Goal: Navigation & Orientation: Find specific page/section

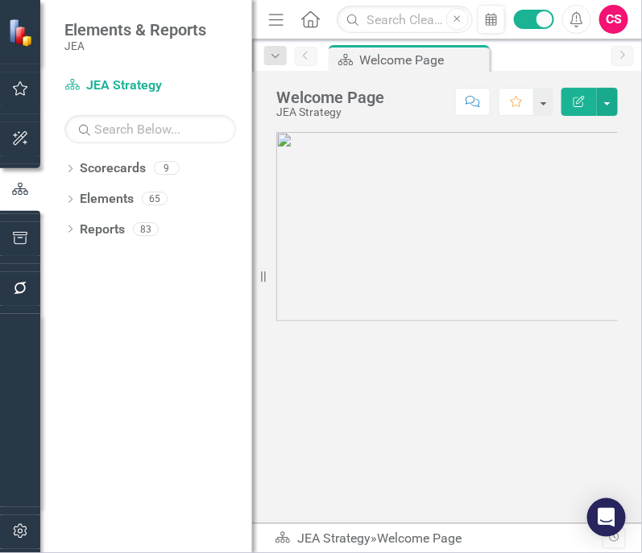
click at [252, 279] on div "Resize" at bounding box center [258, 276] width 13 height 553
click at [266, 278] on icon "Resize" at bounding box center [266, 276] width 16 height 13
click at [280, 25] on icon "Menu" at bounding box center [276, 18] width 21 height 17
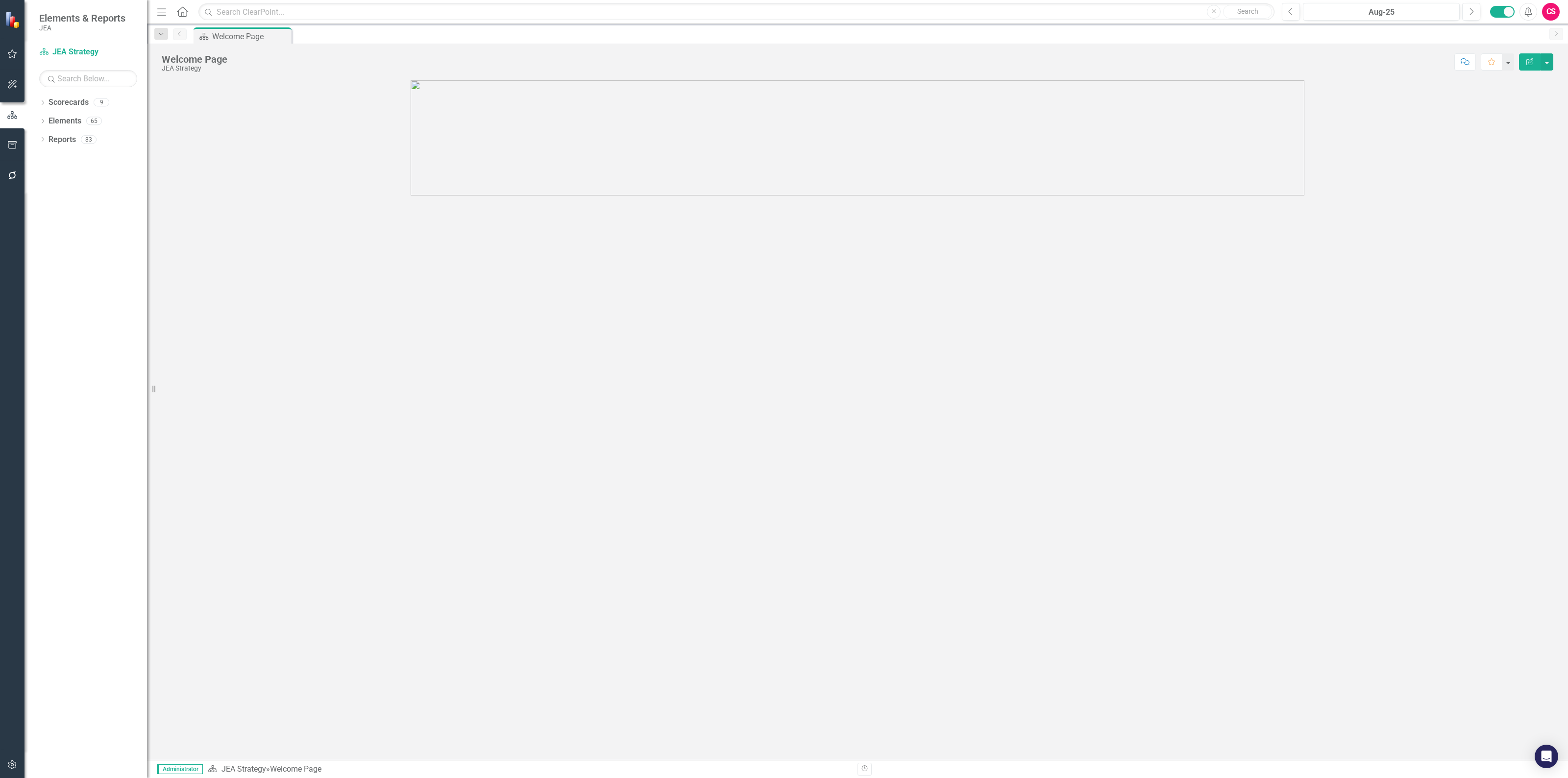
click at [159, 10] on icon "Menu" at bounding box center [161, 11] width 13 height 10
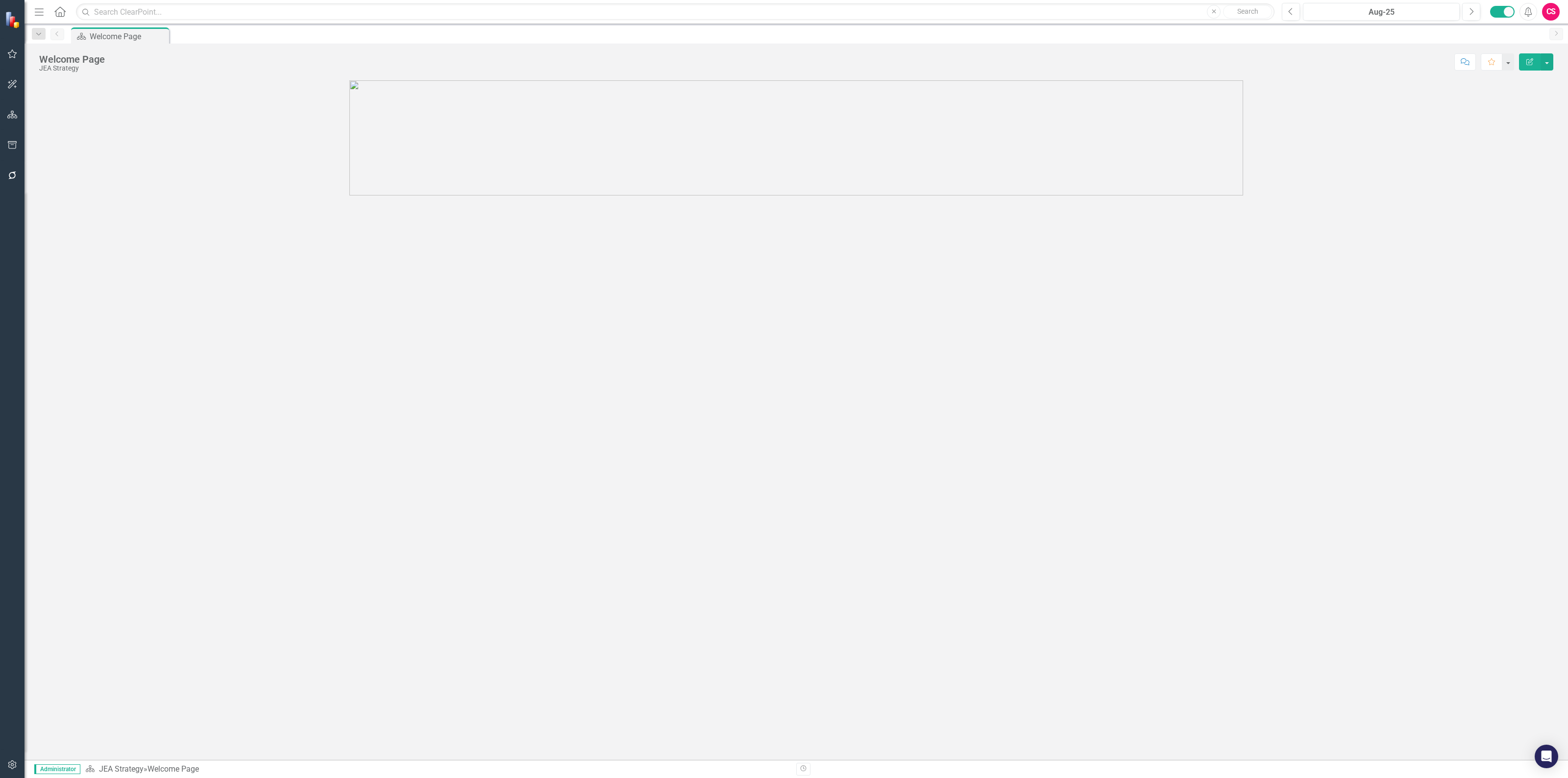
click at [38, 13] on icon "Menu" at bounding box center [39, 11] width 13 height 10
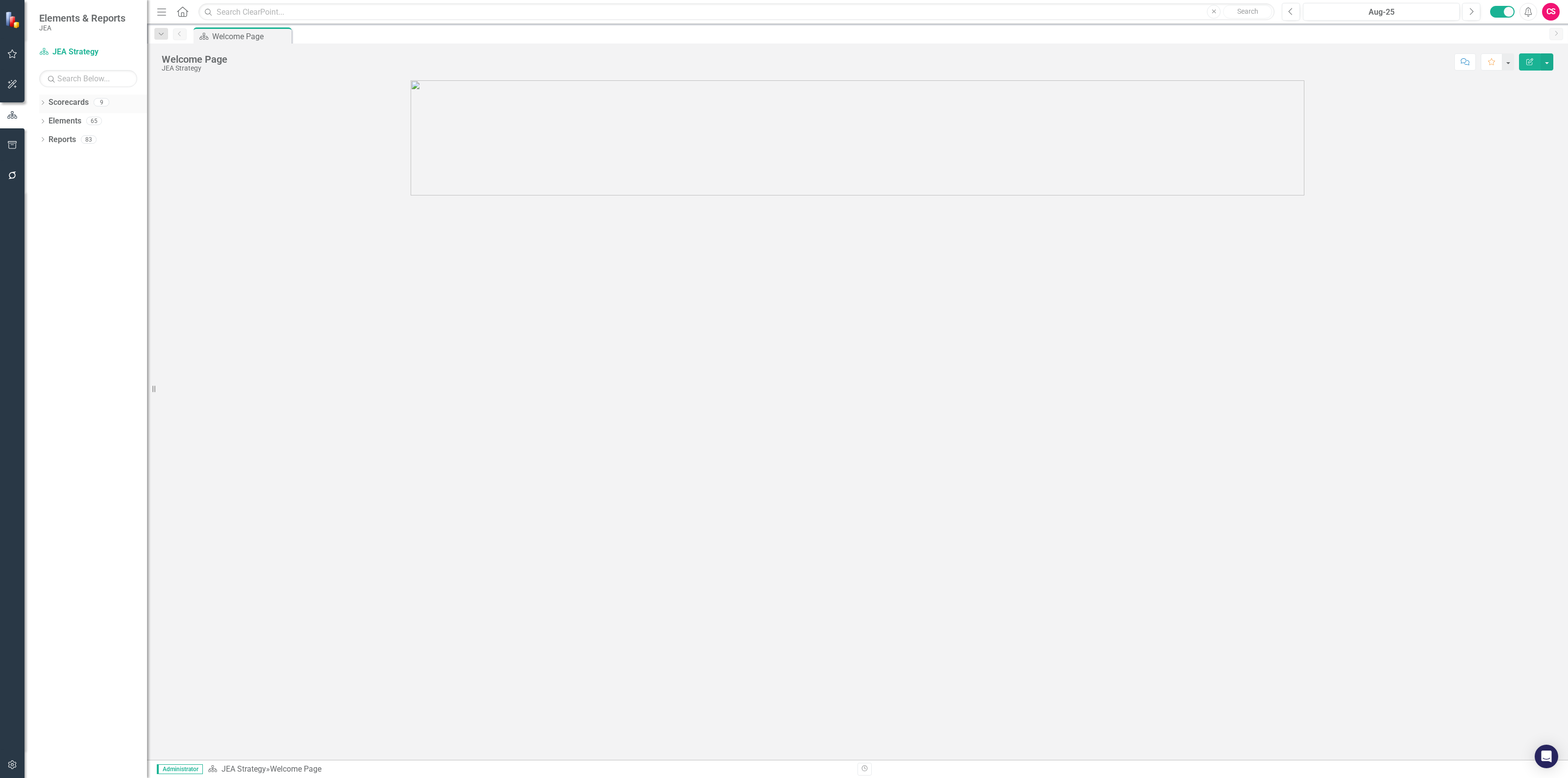
click at [40, 103] on icon "Dropdown" at bounding box center [42, 103] width 7 height 5
click at [47, 120] on icon "Dropdown" at bounding box center [47, 121] width 7 height 6
click at [77, 138] on link "Finance" at bounding box center [105, 140] width 83 height 12
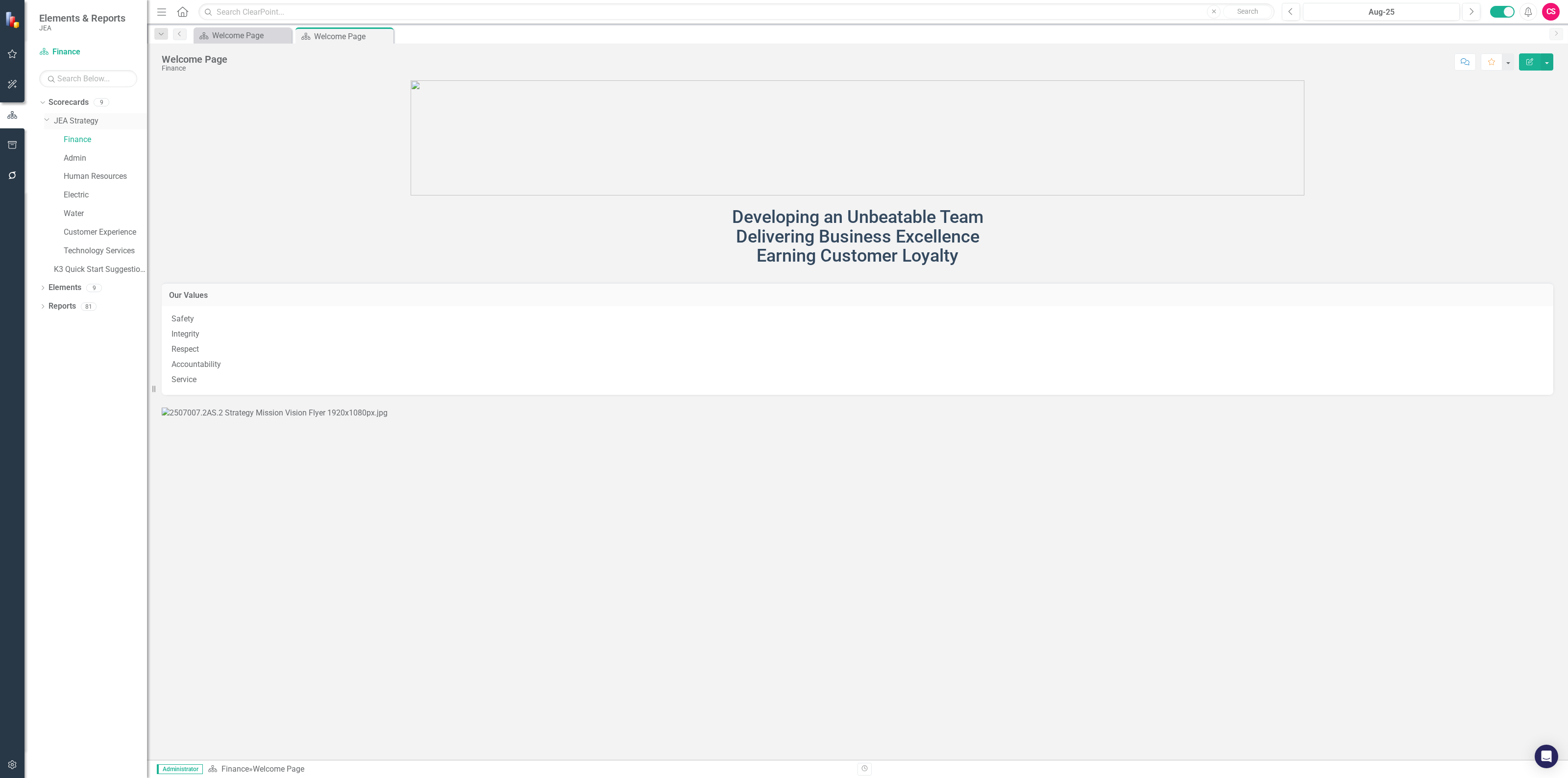
click at [84, 122] on link "JEA Strategy" at bounding box center [100, 121] width 93 height 12
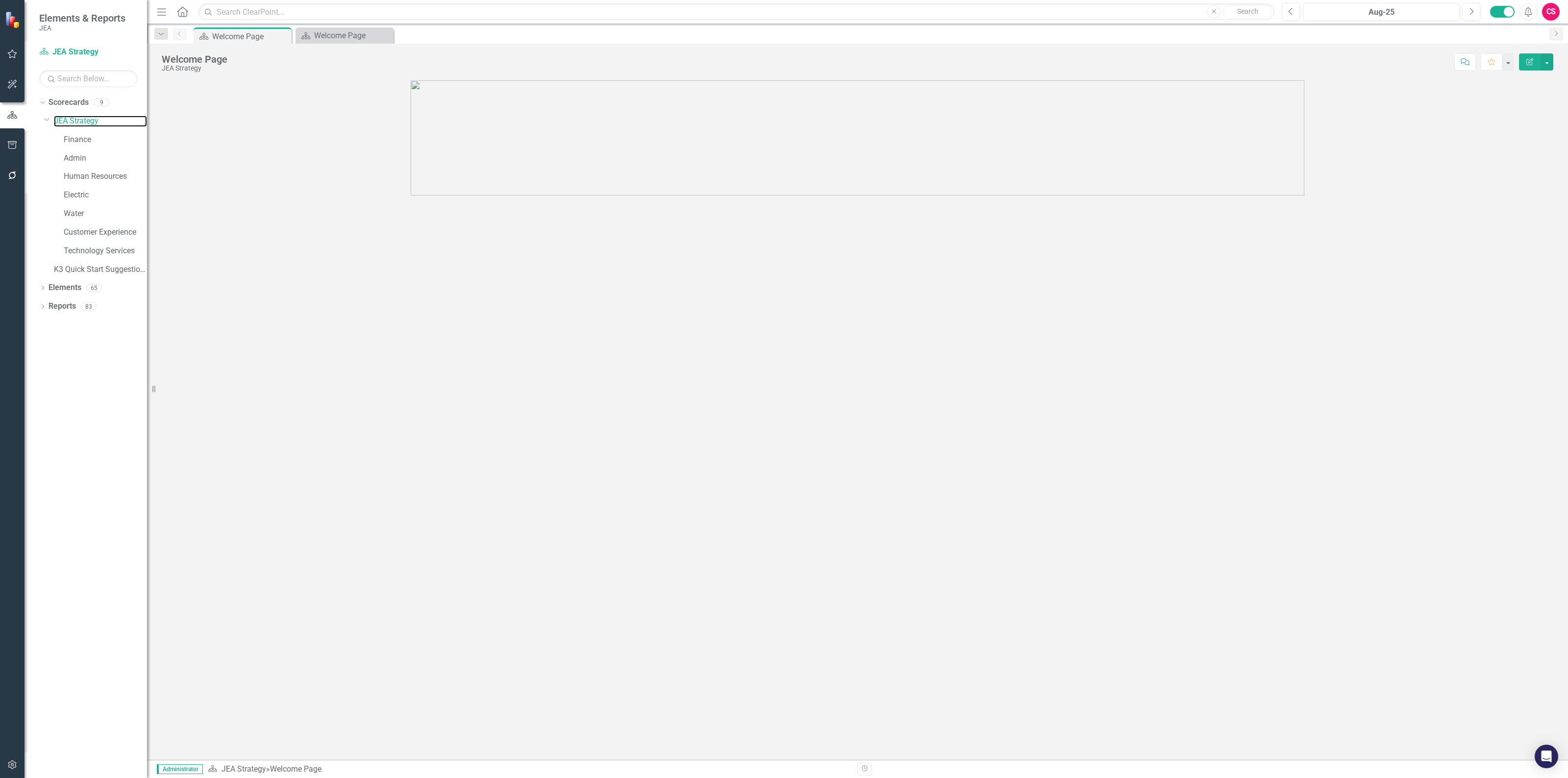
scroll to position [84, 0]
click at [82, 273] on link "K3 Quick Start Suggestions" at bounding box center [100, 270] width 93 height 12
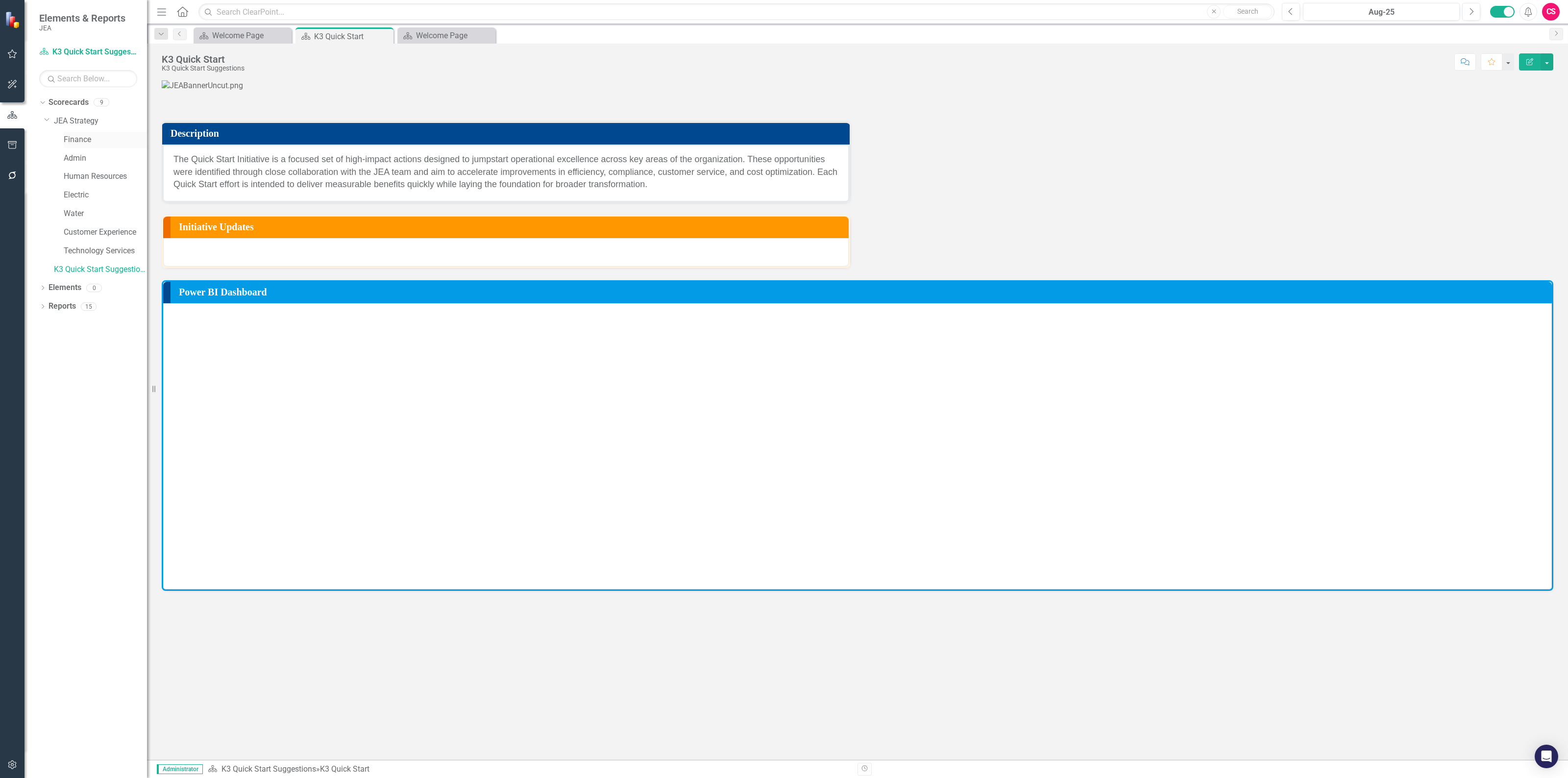
click at [85, 138] on link "Finance" at bounding box center [105, 140] width 83 height 12
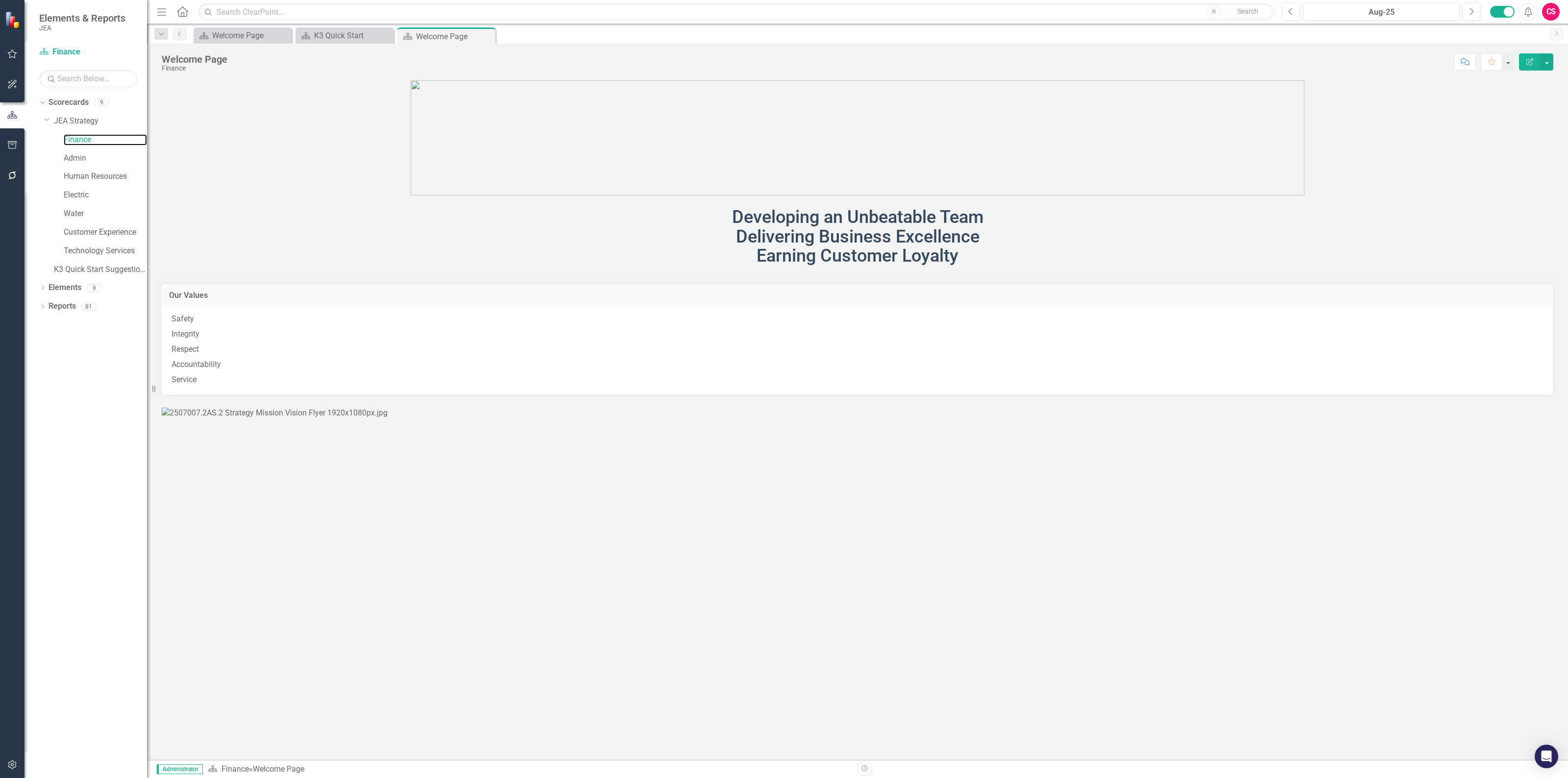
scroll to position [128, 0]
click at [82, 155] on link "Admin" at bounding box center [105, 158] width 83 height 12
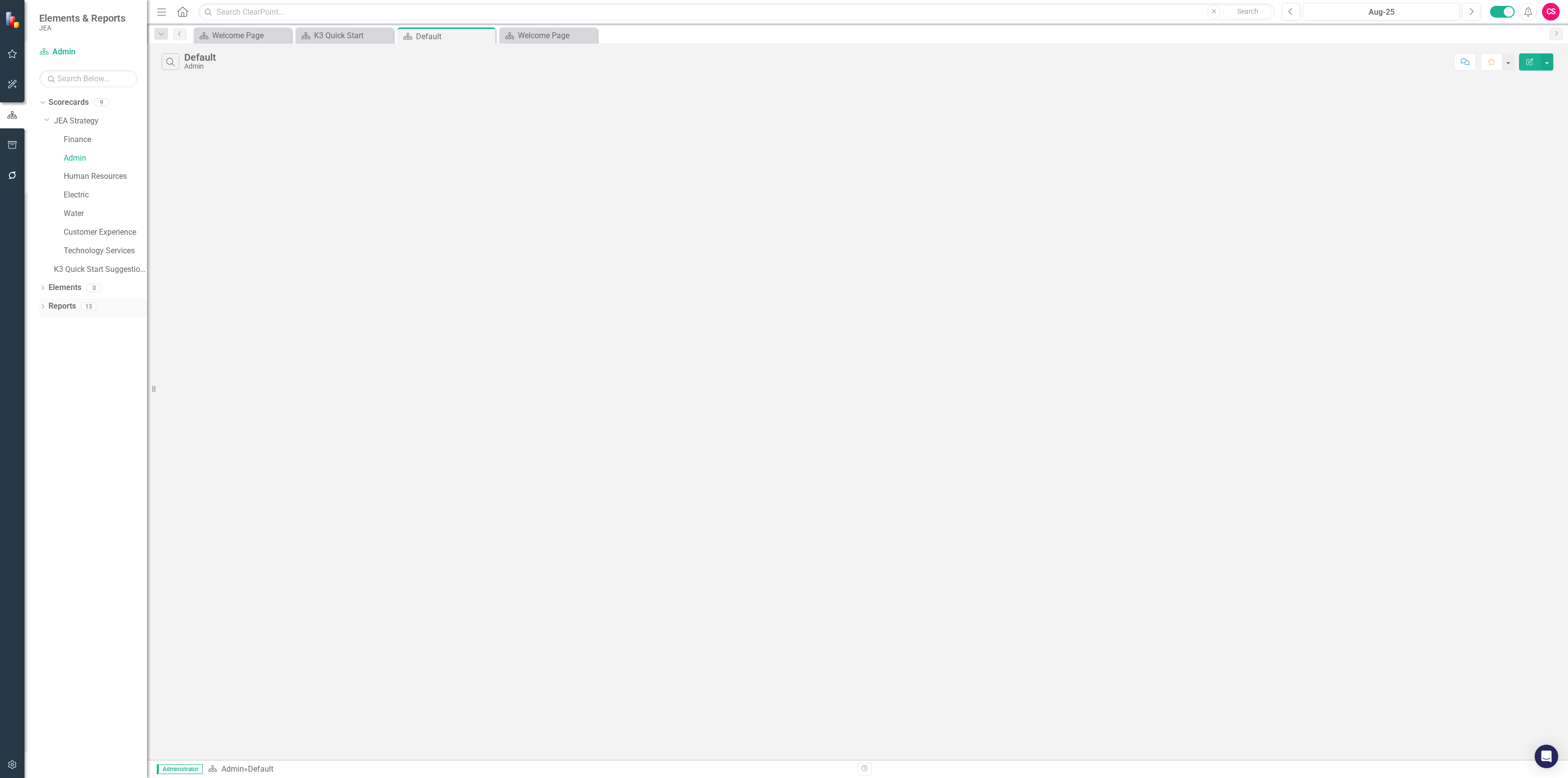
click at [63, 304] on link "Reports" at bounding box center [62, 306] width 27 height 12
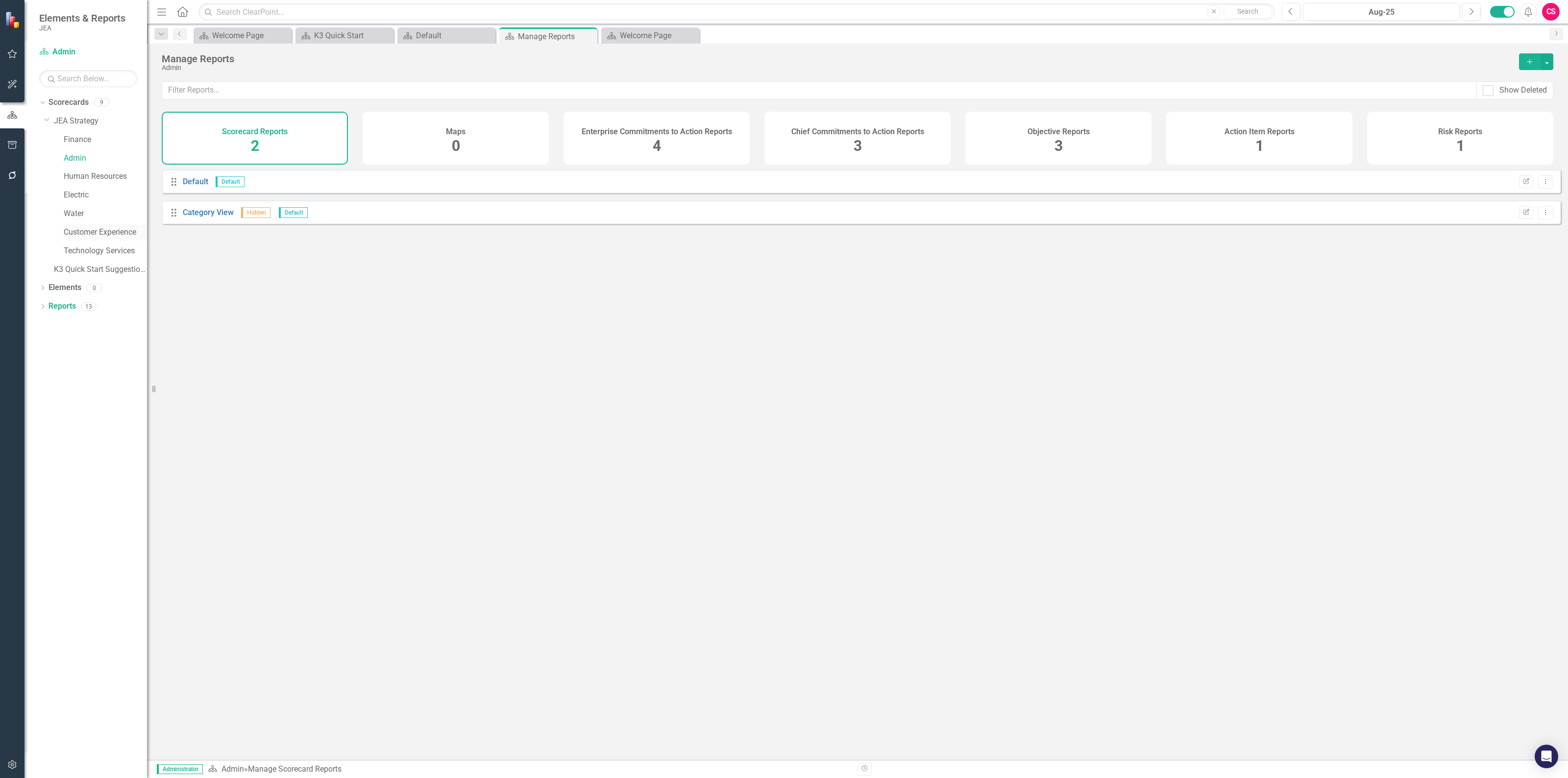
click at [72, 233] on link "Customer Experience" at bounding box center [105, 233] width 83 height 12
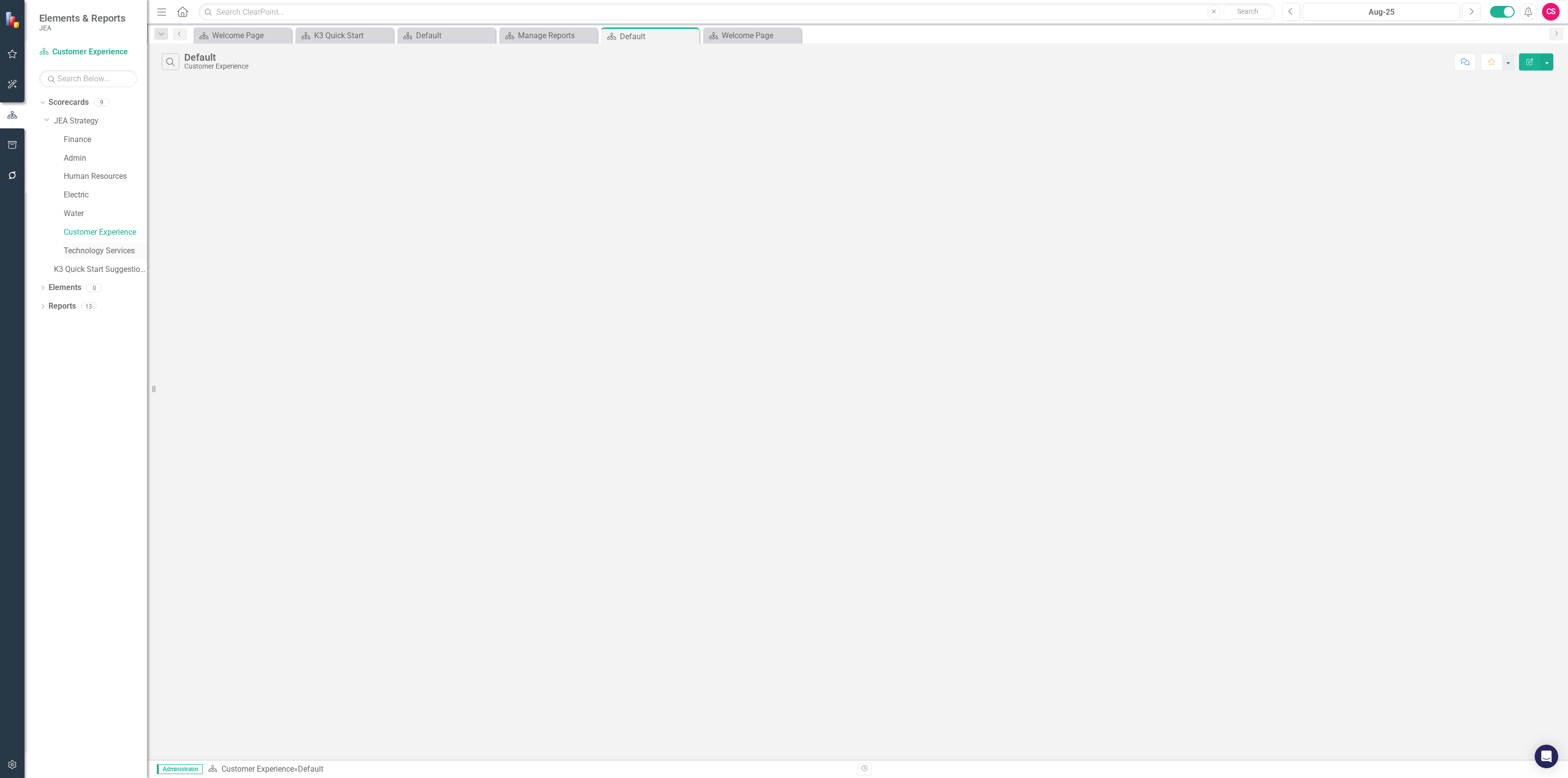
click at [77, 247] on link "Technology Services" at bounding box center [105, 251] width 83 height 12
click at [82, 119] on link "JEA Strategy" at bounding box center [100, 121] width 93 height 12
click at [390, 208] on img at bounding box center [858, 208] width 1391 height 0
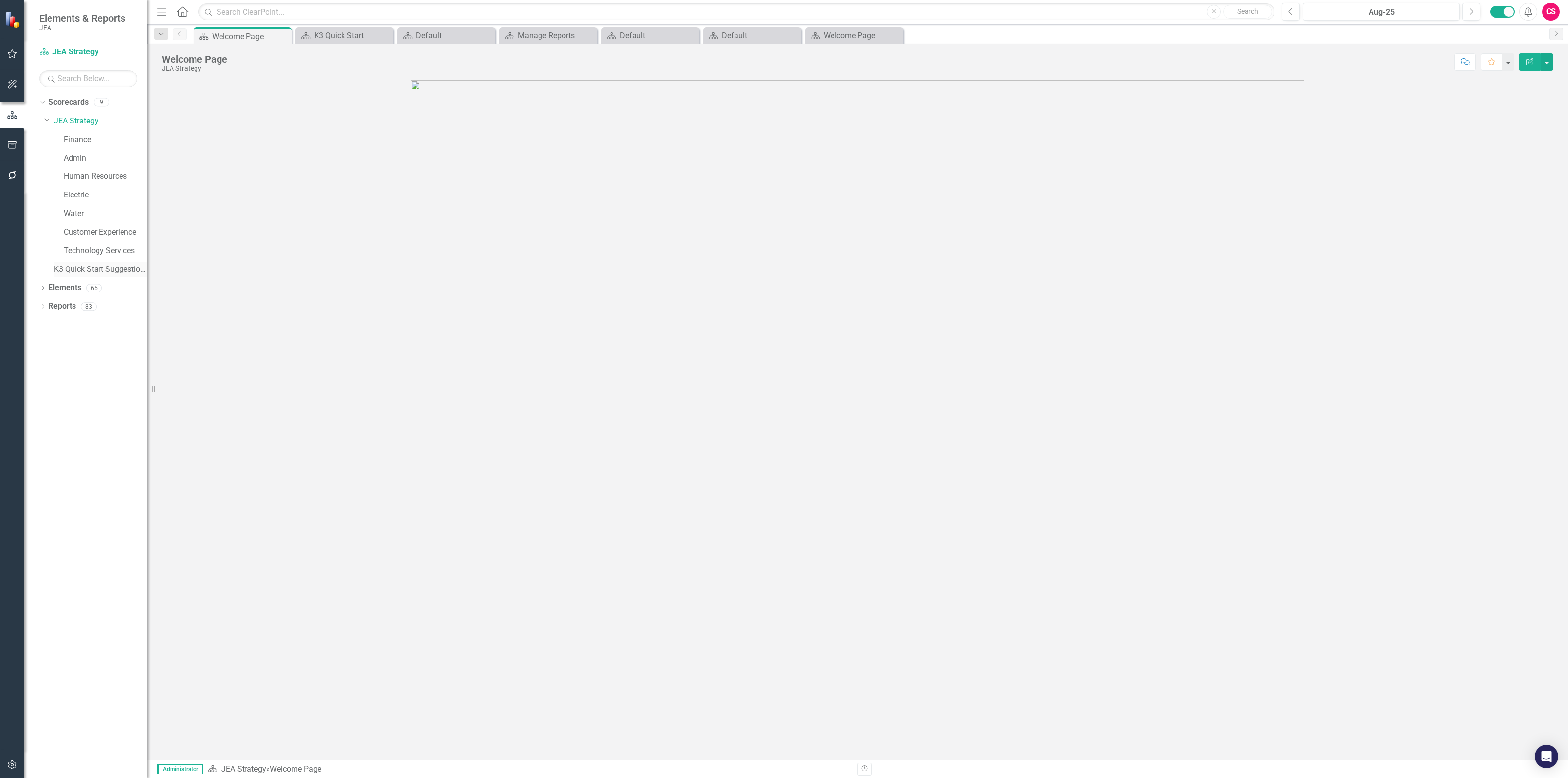
click at [74, 265] on link "K3 Quick Start Suggestions" at bounding box center [100, 270] width 93 height 12
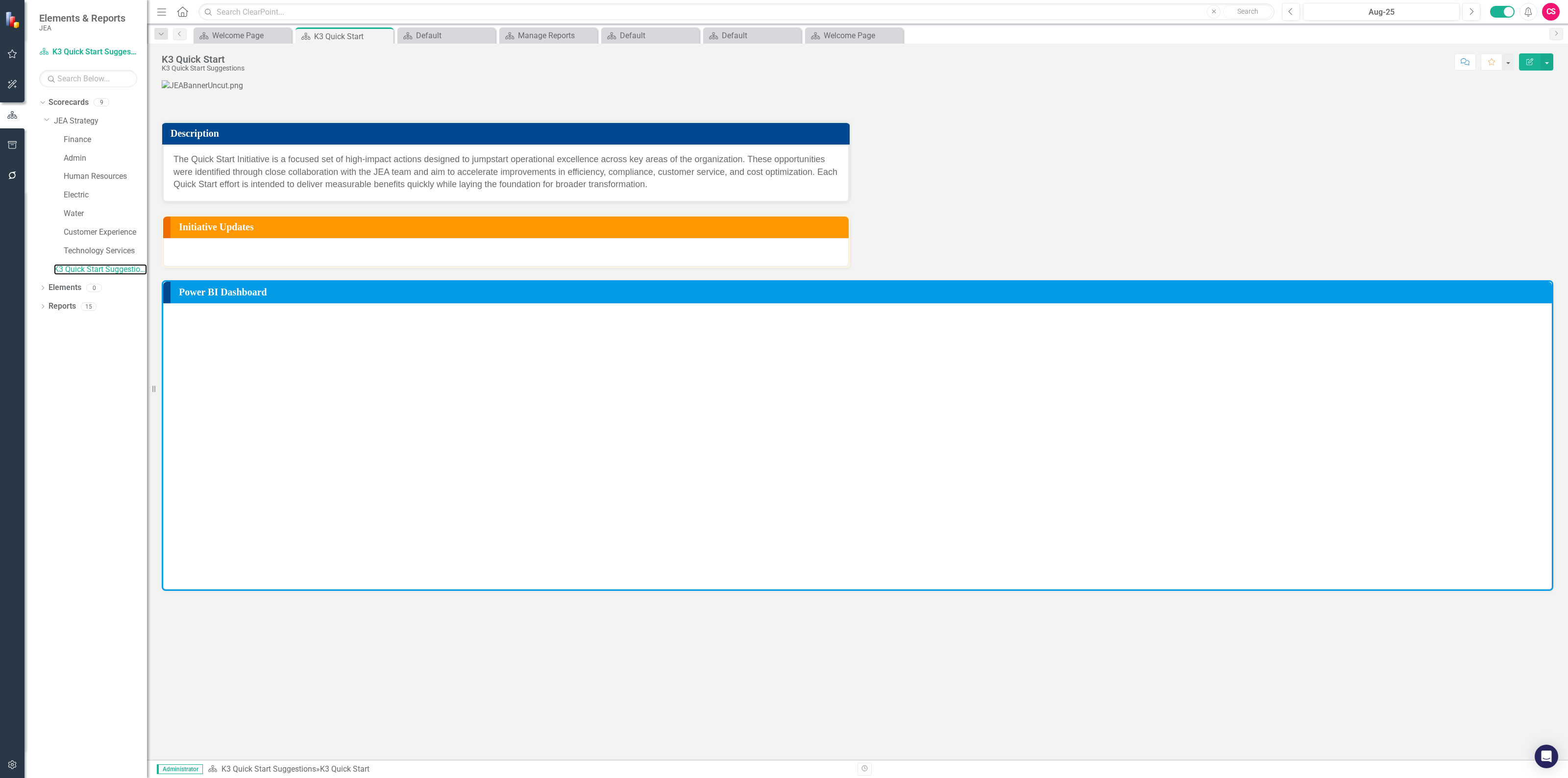
scroll to position [55, 0]
click at [390, 11] on div "CS" at bounding box center [1550, 12] width 18 height 18
click at [390, 115] on link "icon.portal Success Portal" at bounding box center [1520, 122] width 77 height 18
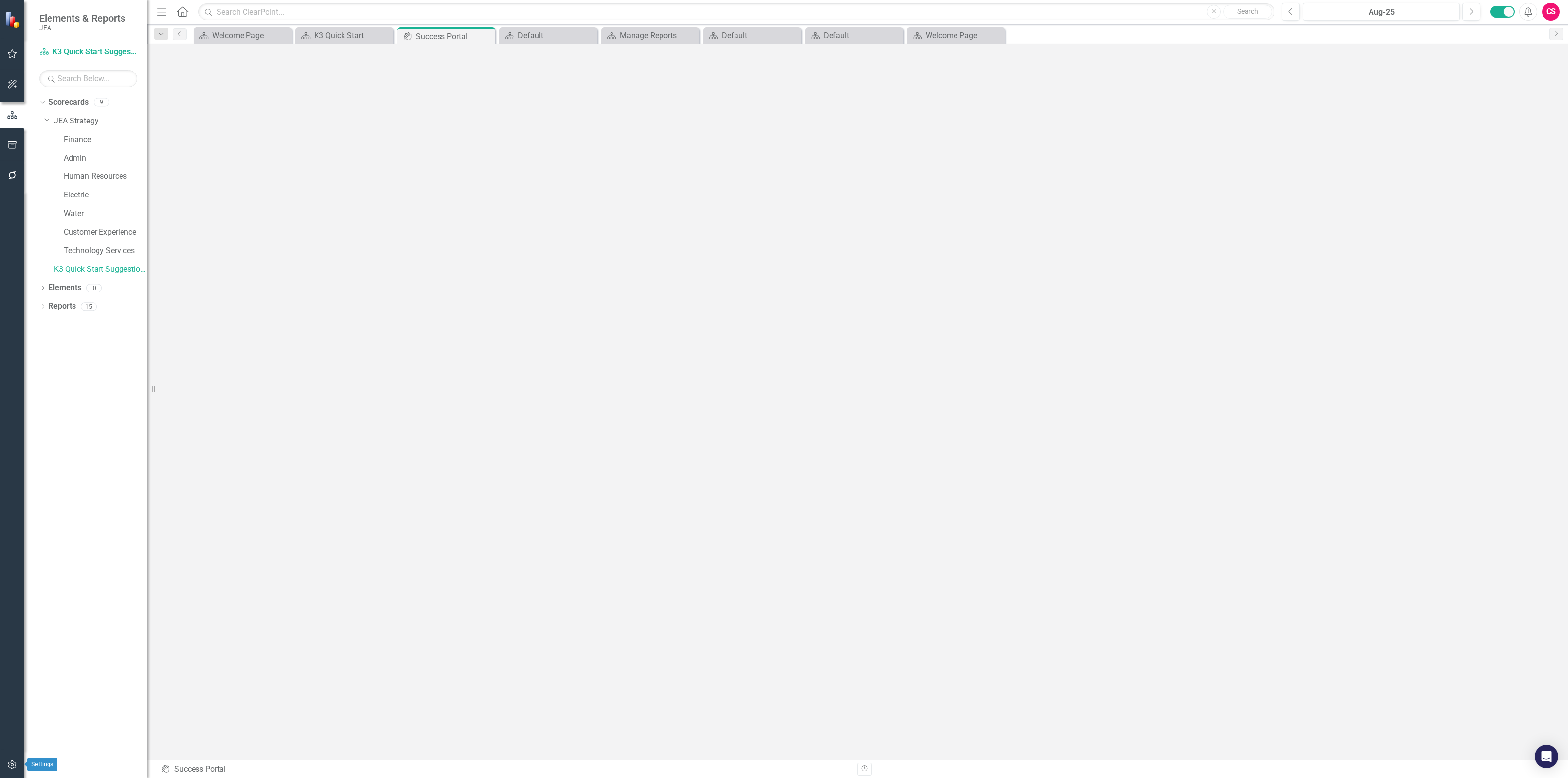
click at [9, 336] on icon "button" at bounding box center [12, 765] width 10 height 8
click at [79, 67] on link "Manage Users" at bounding box center [88, 68] width 98 height 12
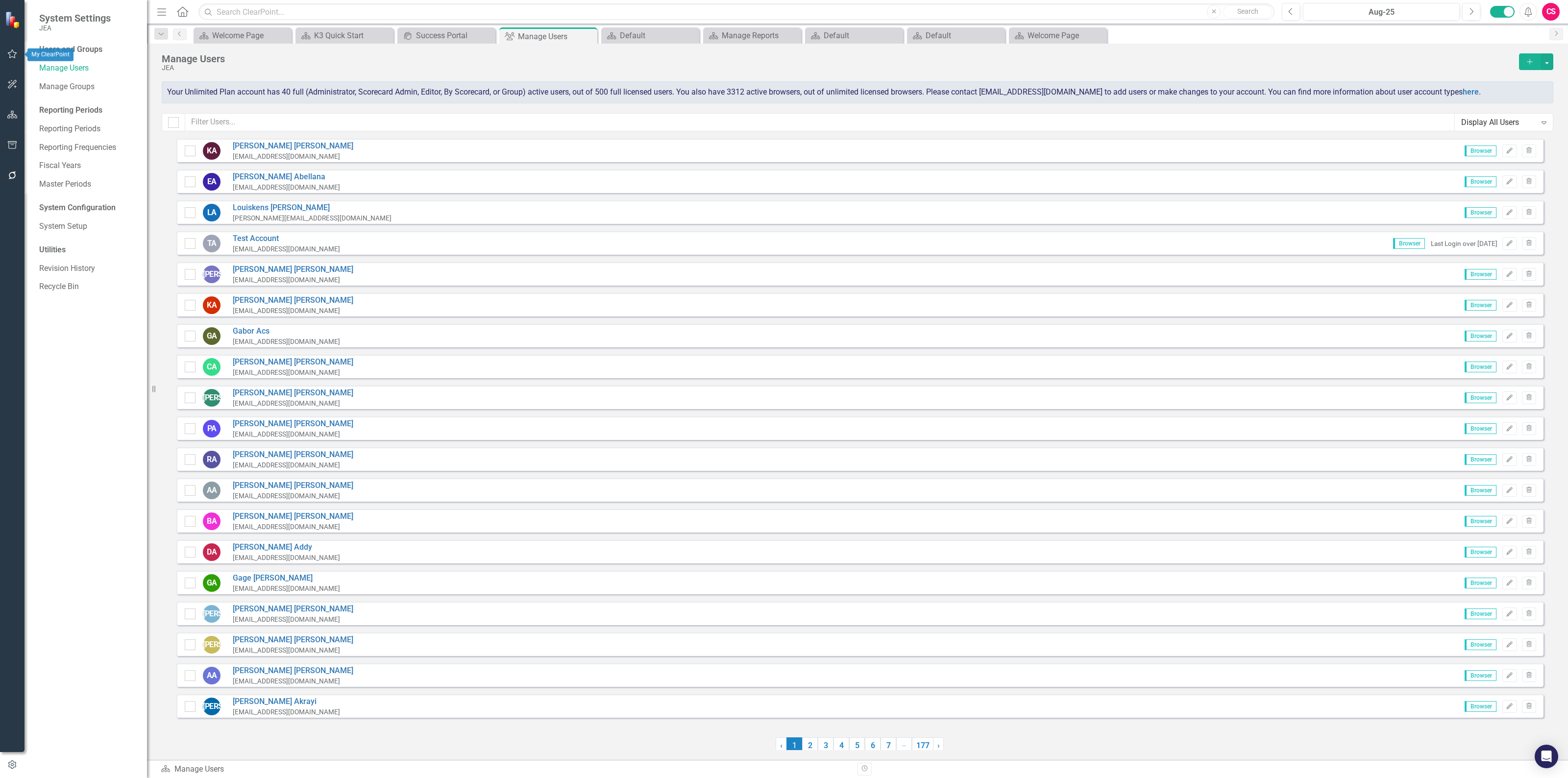
click at [10, 57] on icon "button" at bounding box center [12, 54] width 9 height 9
click at [66, 70] on link "My Workspace" at bounding box center [88, 68] width 98 height 12
